Goal: Check status

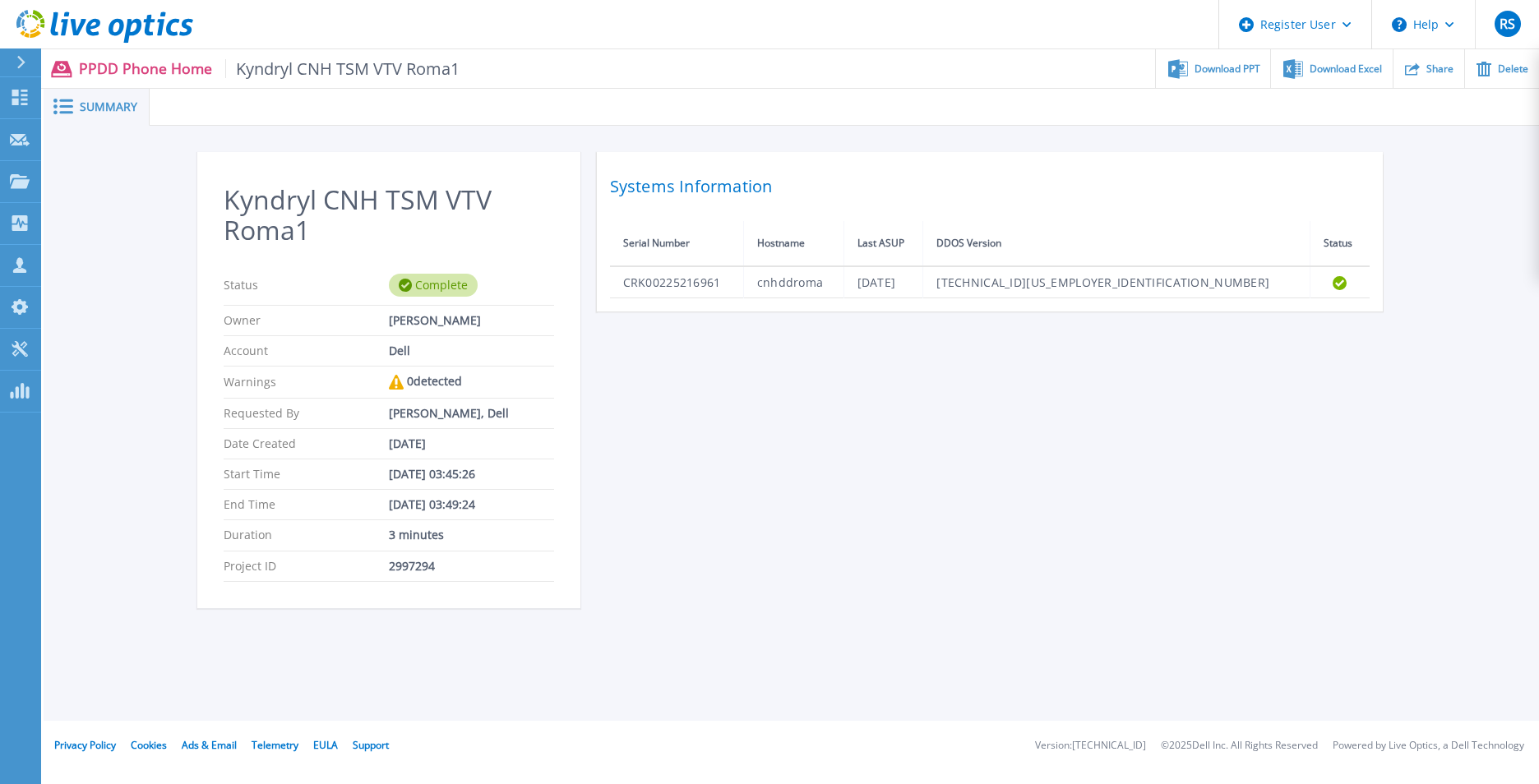
click at [772, 445] on div "Kyndryl CNH TSM VTV Roma1 Status Complete Owner [PERSON_NAME] Account Dell Warn…" at bounding box center [792, 390] width 1189 height 476
